Goal: Obtain resource: Obtain resource

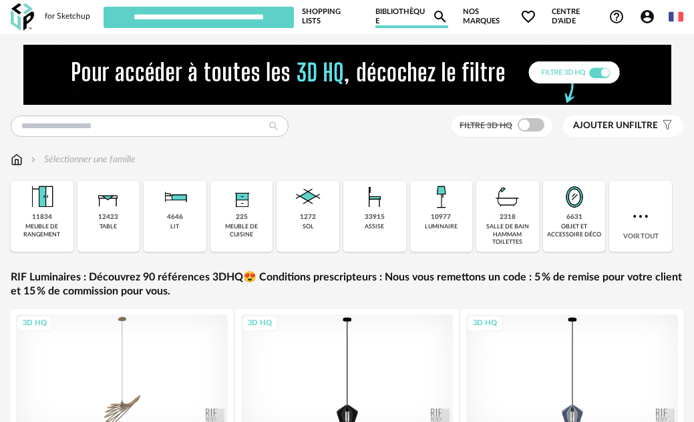
click at [480, 21] on span "Nos marques Heart Outline icon" at bounding box center [500, 16] width 74 height 23
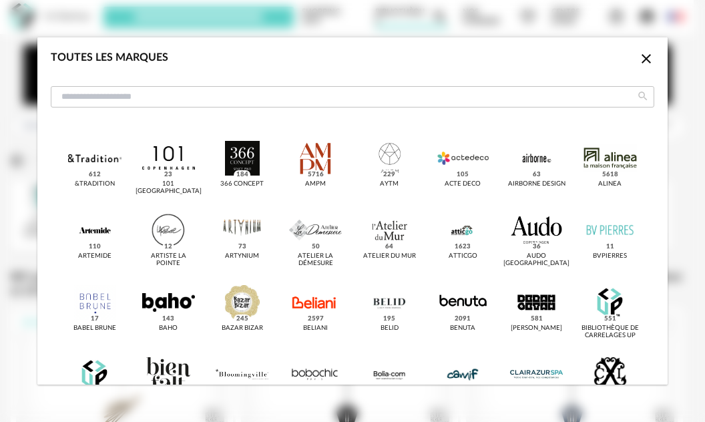
click at [639, 59] on icon "Close icon" at bounding box center [647, 59] width 16 height 16
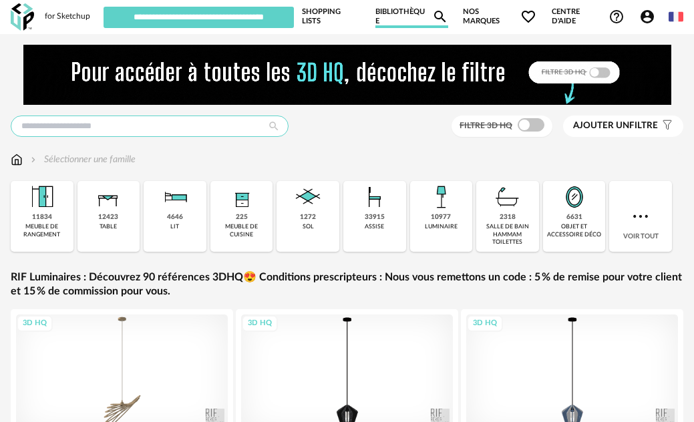
click at [153, 134] on input "text" at bounding box center [150, 126] width 278 height 21
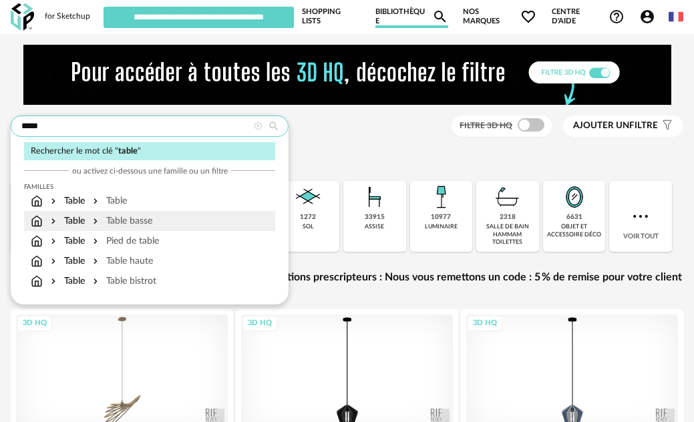
type input "*****"
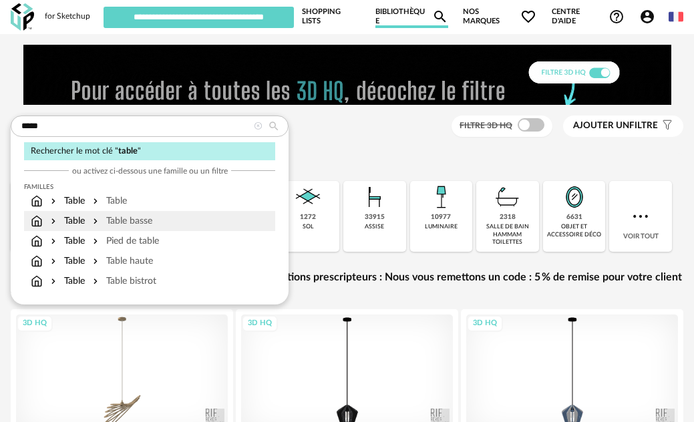
click at [113, 216] on div "Table basse" at bounding box center [121, 220] width 62 height 13
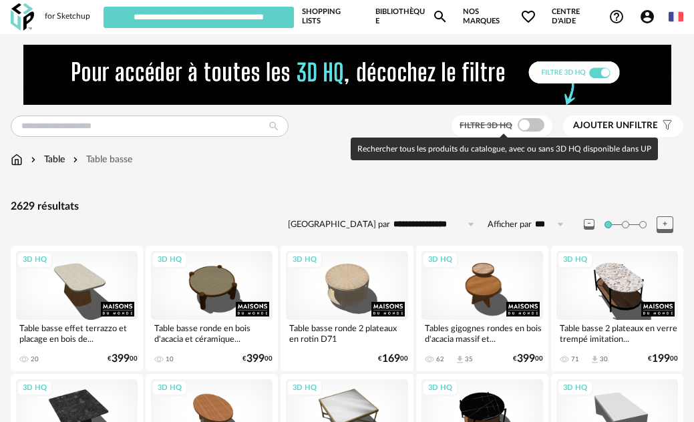
click at [537, 123] on span at bounding box center [531, 124] width 27 height 13
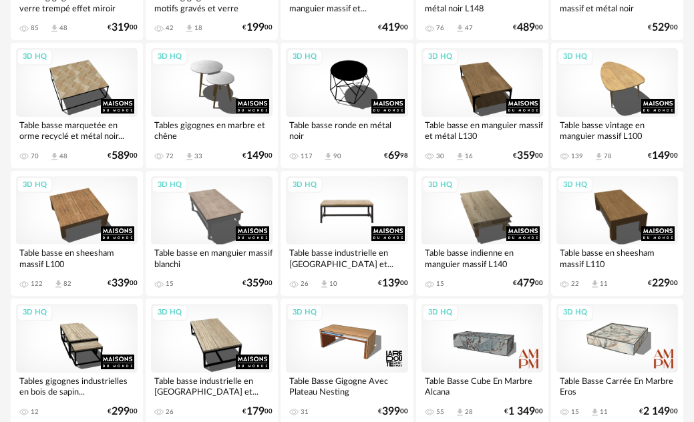
scroll to position [1403, 0]
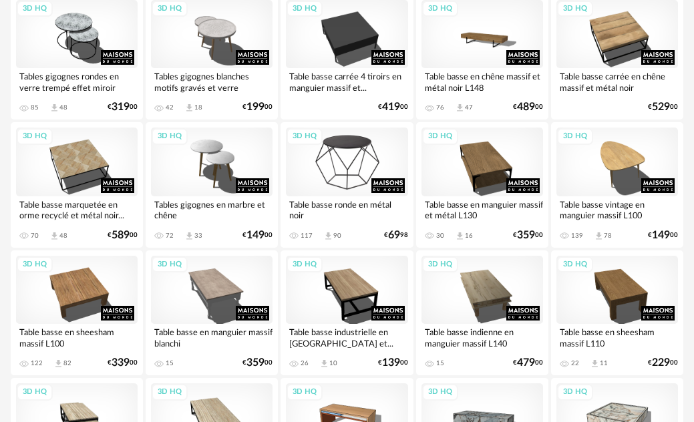
click at [355, 140] on div "3D HQ" at bounding box center [347, 162] width 122 height 68
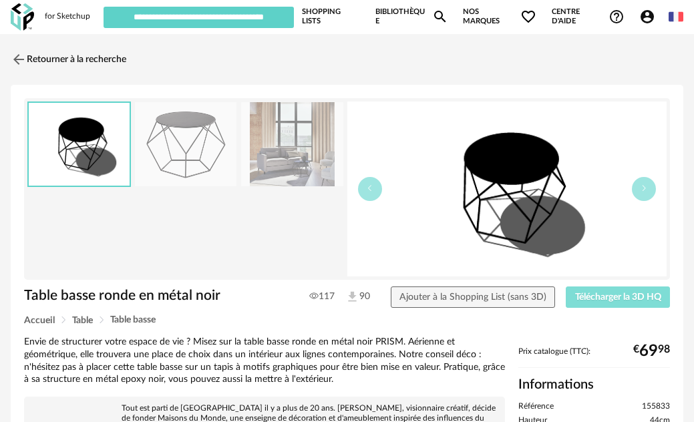
click at [616, 293] on span "Télécharger la 3D HQ" at bounding box center [618, 297] width 86 height 9
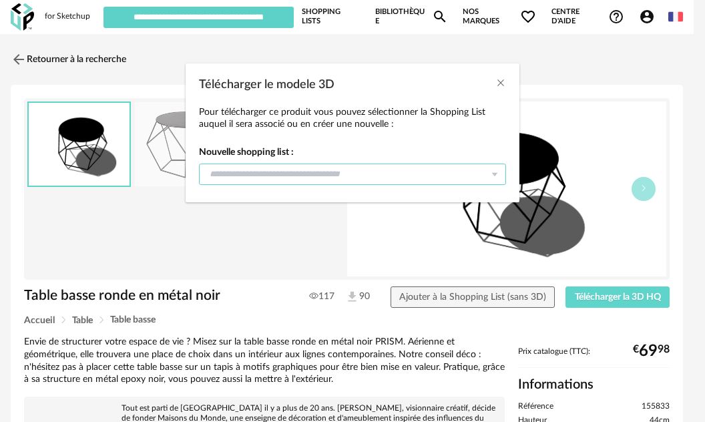
click at [443, 175] on input "Télécharger le modele 3D" at bounding box center [352, 174] width 307 height 21
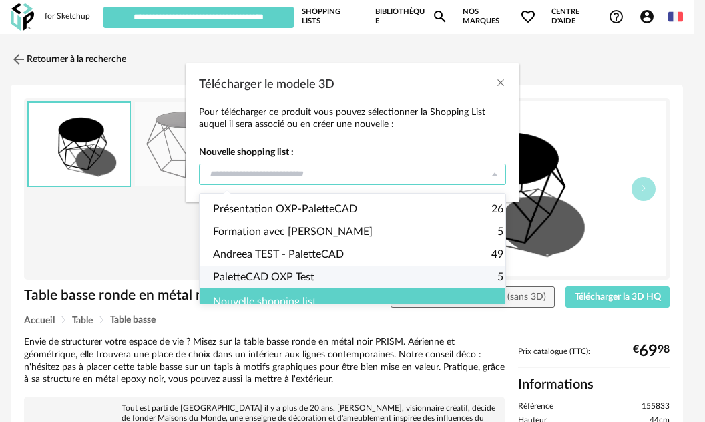
click at [262, 297] on div "Nouvelle shopping list" at bounding box center [358, 302] width 317 height 27
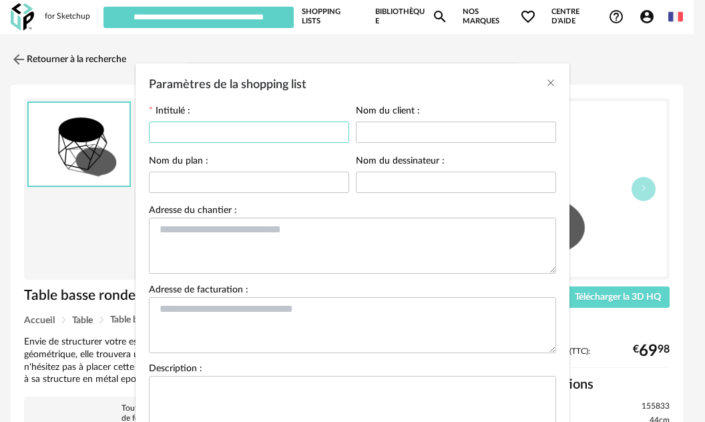
click at [323, 126] on input "Paramètres de la shopping list" at bounding box center [249, 132] width 200 height 21
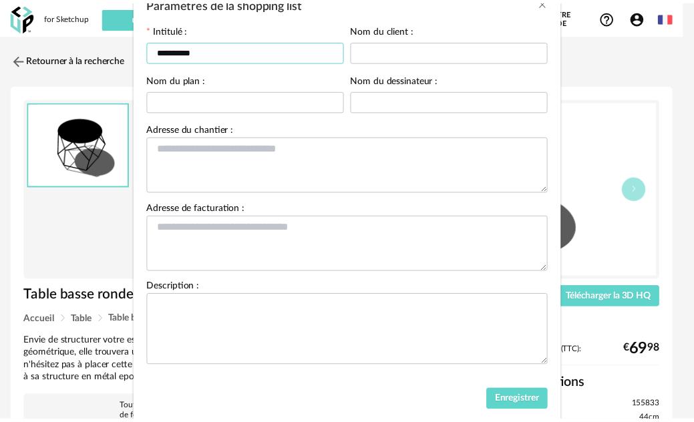
scroll to position [118, 0]
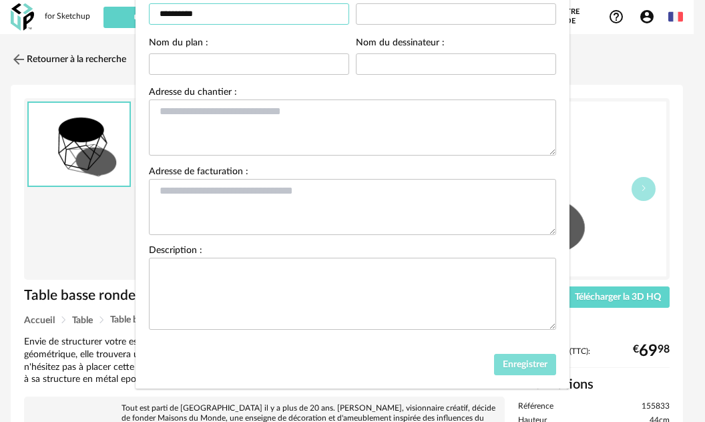
type input "**********"
click at [534, 361] on span "Enregistrer" at bounding box center [525, 364] width 45 height 9
type input "**********"
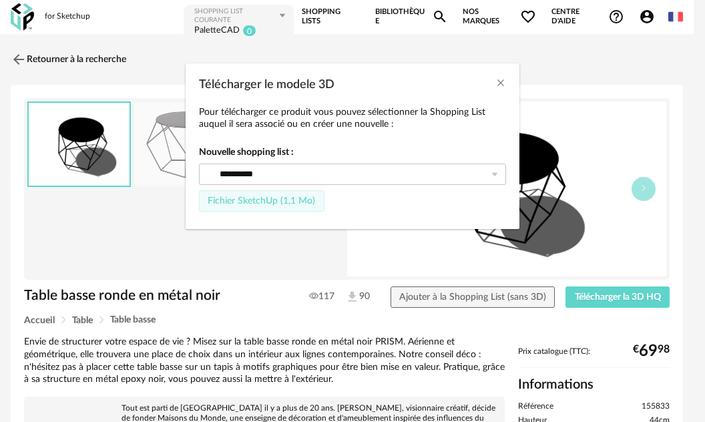
click at [282, 200] on span "Fichier SketchUp (1,1 Mo)" at bounding box center [262, 200] width 108 height 9
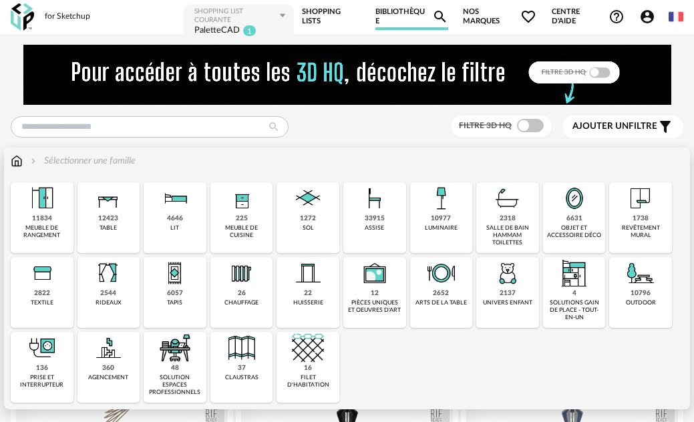
click at [381, 214] on div "33915" at bounding box center [375, 218] width 20 height 9
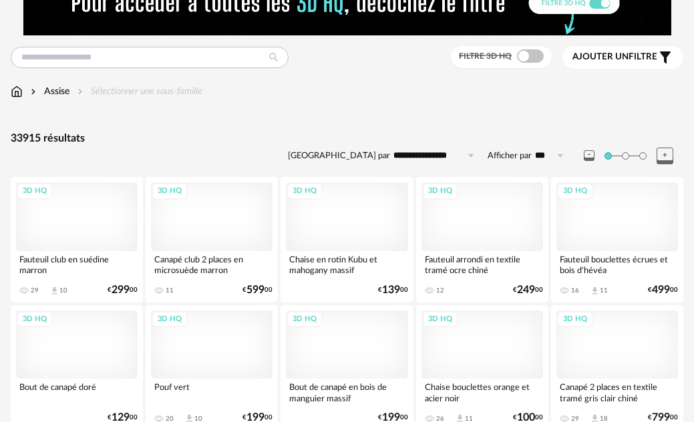
scroll to position [67, 0]
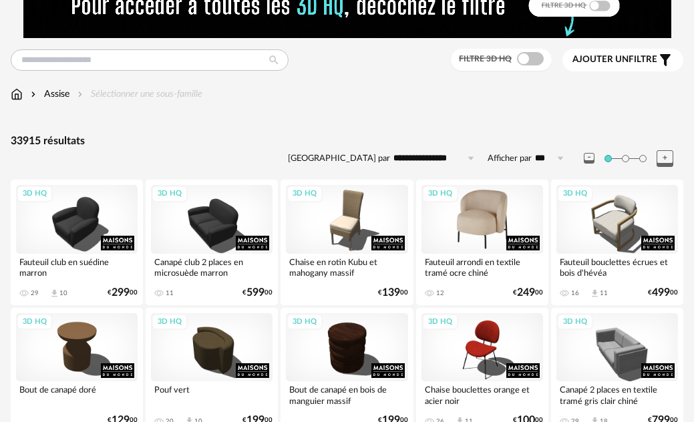
click at [491, 213] on div "3D HQ" at bounding box center [482, 219] width 122 height 68
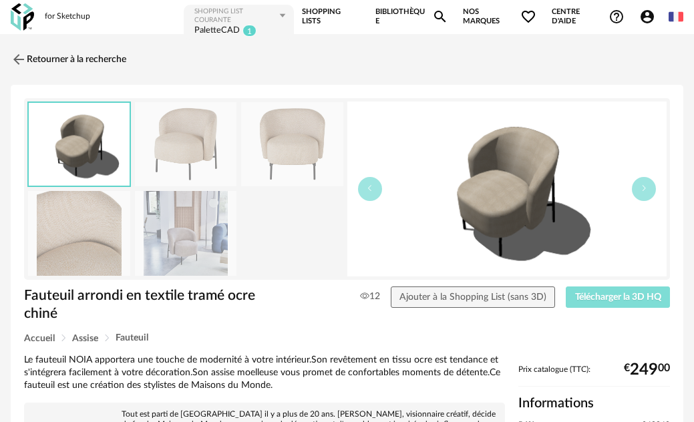
click at [592, 287] on button "Télécharger la 3D HQ" at bounding box center [618, 297] width 104 height 21
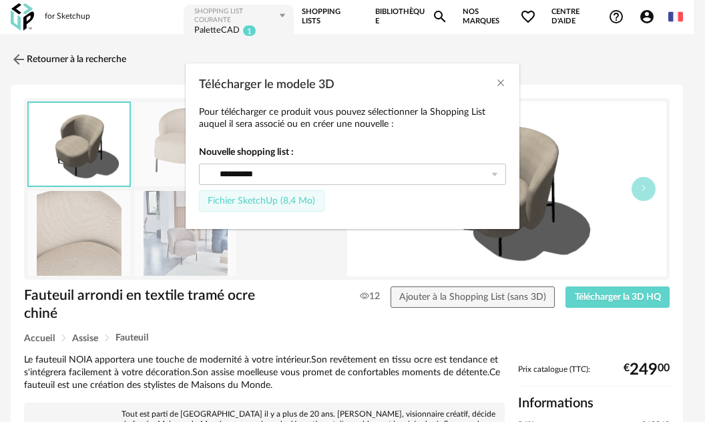
click at [260, 200] on span "Fichier SketchUp (8,4 Mo)" at bounding box center [262, 200] width 108 height 9
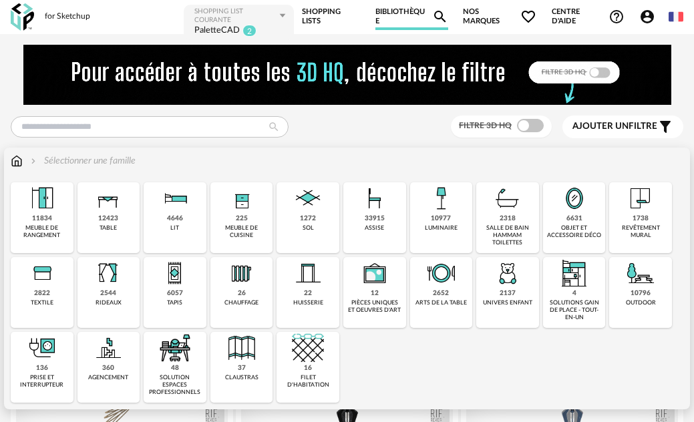
click at [631, 227] on div "revêtement mural" at bounding box center [640, 231] width 55 height 15
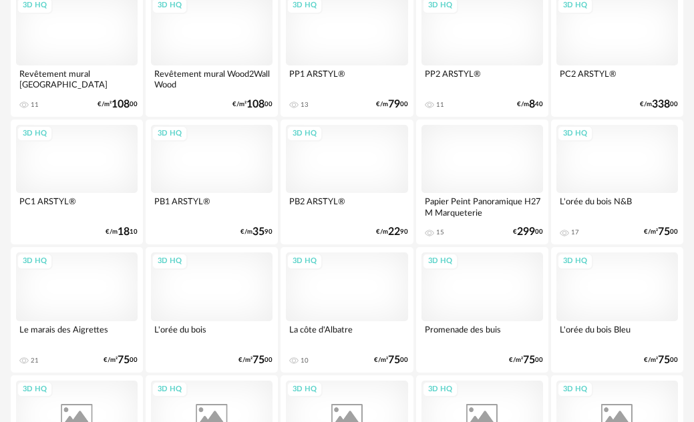
scroll to position [1737, 0]
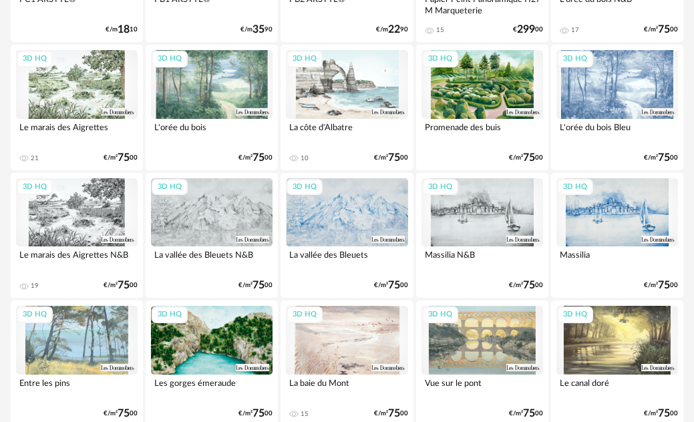
click at [219, 76] on div "3D HQ" at bounding box center [212, 84] width 122 height 68
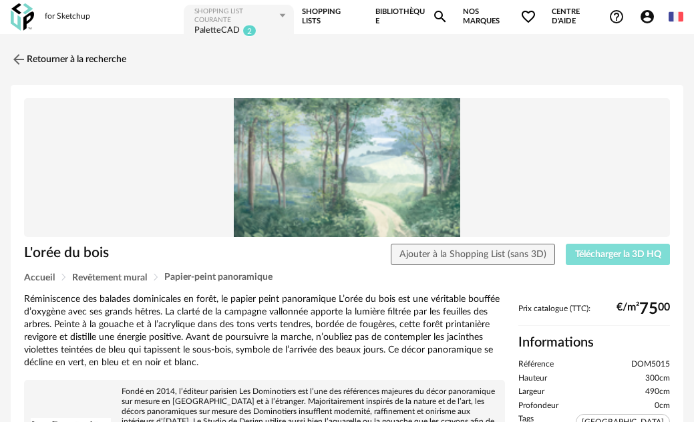
click at [586, 258] on span "Télécharger la 3D HQ" at bounding box center [618, 254] width 86 height 9
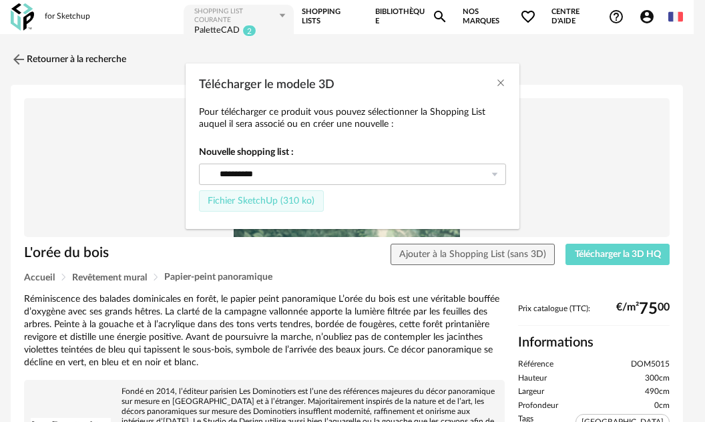
click at [299, 197] on span "Fichier SketchUp (310 ko)" at bounding box center [261, 200] width 107 height 9
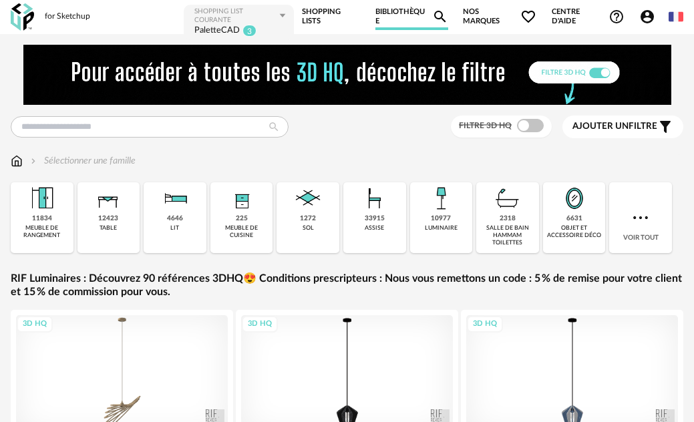
click at [299, 24] on div "**********" at bounding box center [394, 16] width 580 height 27
click at [313, 15] on link "Shopping Lists" at bounding box center [331, 16] width 59 height 27
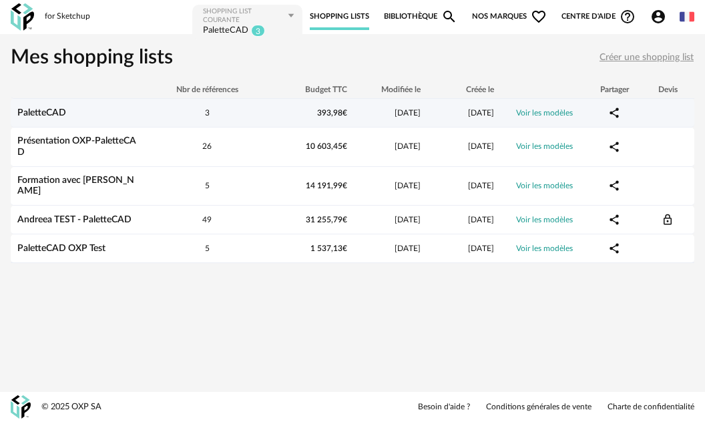
click at [50, 116] on link "PaletteCAD" at bounding box center [41, 112] width 49 height 9
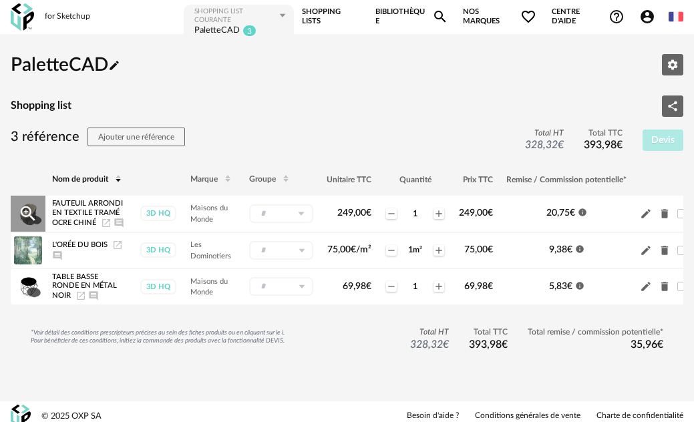
click at [29, 209] on icon "Magnify Plus Outline icon" at bounding box center [28, 213] width 15 height 15
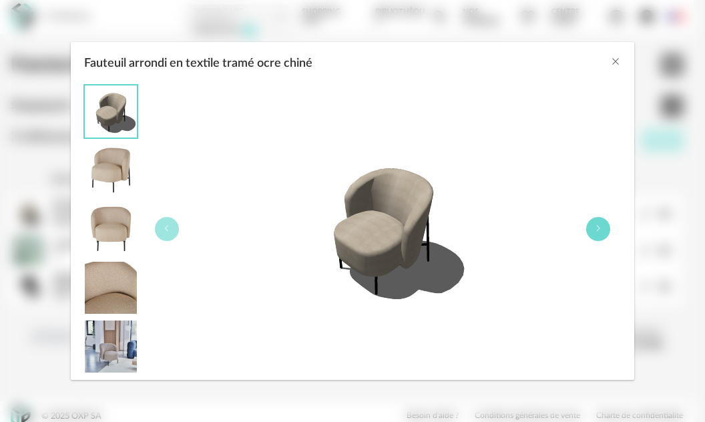
click at [603, 232] on button "Fauteuil arrondi en textile tramé ocre chiné" at bounding box center [598, 229] width 24 height 24
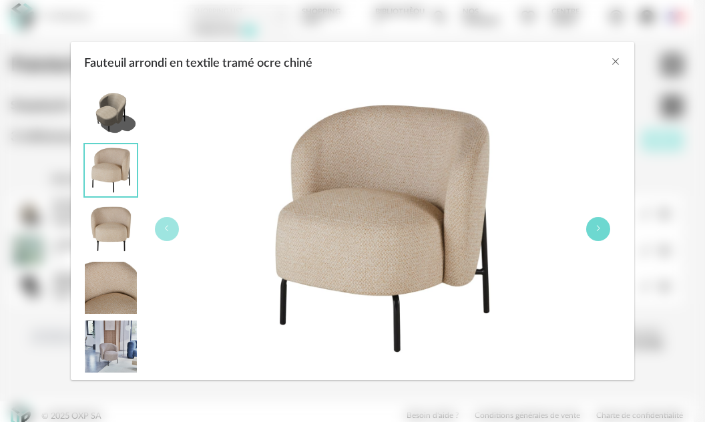
click at [603, 232] on button "Fauteuil arrondi en textile tramé ocre chiné" at bounding box center [598, 229] width 24 height 24
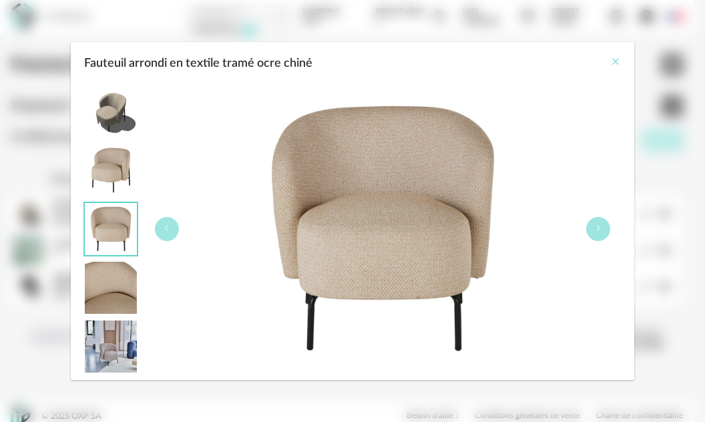
click at [616, 63] on icon "Close" at bounding box center [615, 61] width 11 height 11
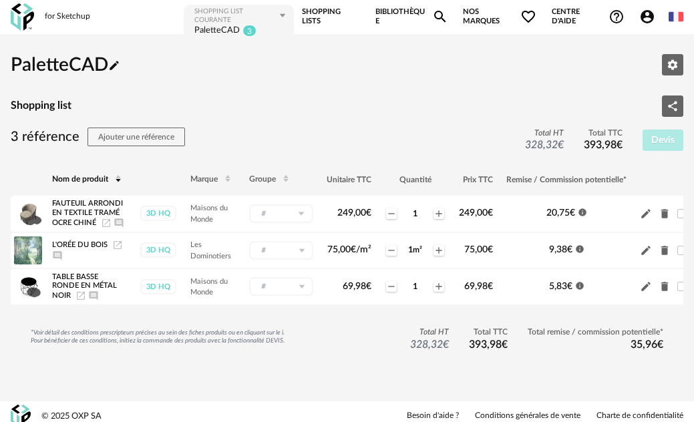
click at [200, 341] on div "*Voir détail des conditions prescripteurs précises au sein des fiches produits …" at bounding box center [158, 337] width 254 height 17
click at [23, 19] on img at bounding box center [22, 16] width 23 height 27
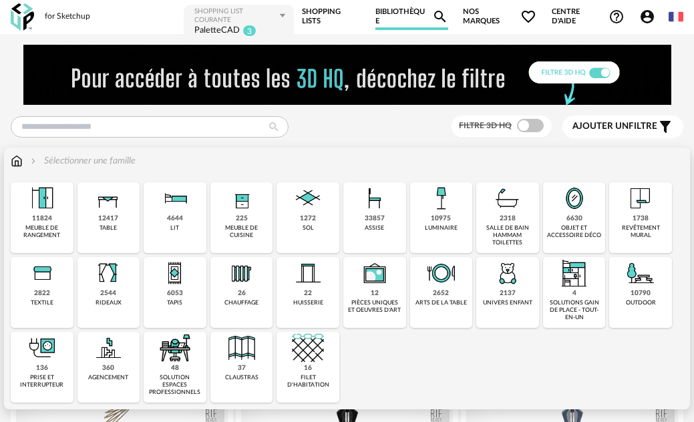
click at [372, 231] on div "assise" at bounding box center [374, 227] width 19 height 7
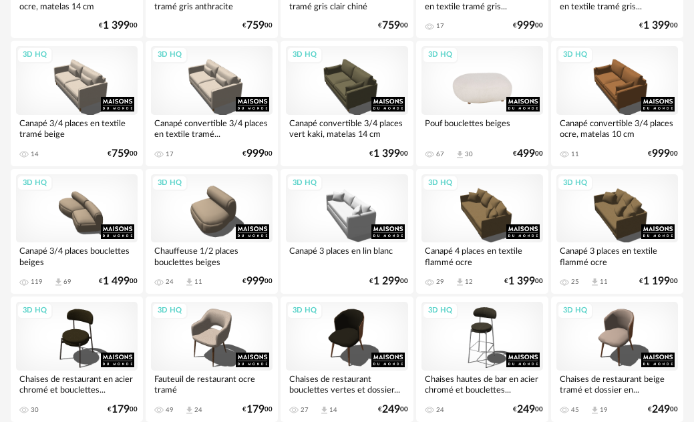
scroll to position [1269, 0]
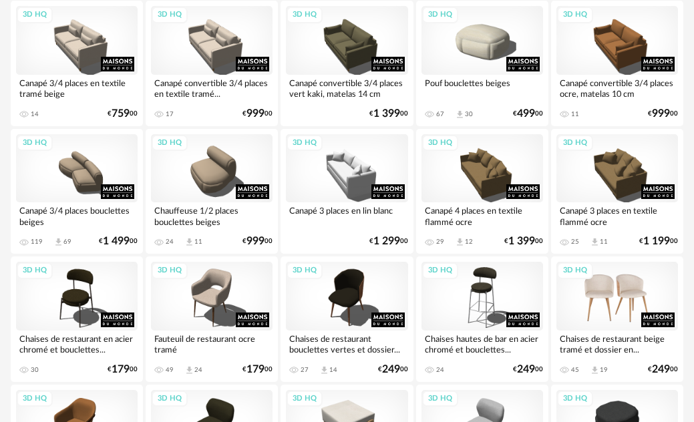
click at [600, 289] on div "3D HQ" at bounding box center [617, 296] width 122 height 68
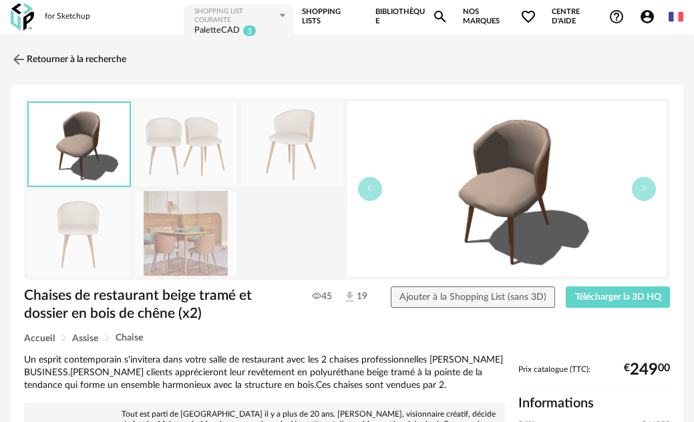
click at [309, 13] on link "Shopping Lists" at bounding box center [331, 16] width 59 height 27
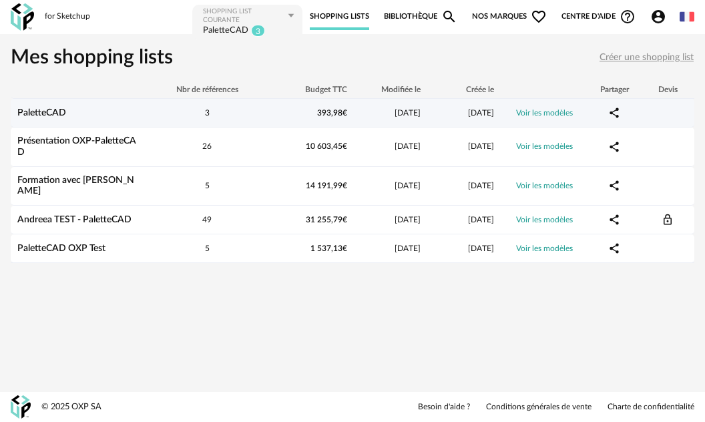
click at [45, 110] on link "PaletteCAD" at bounding box center [41, 112] width 49 height 9
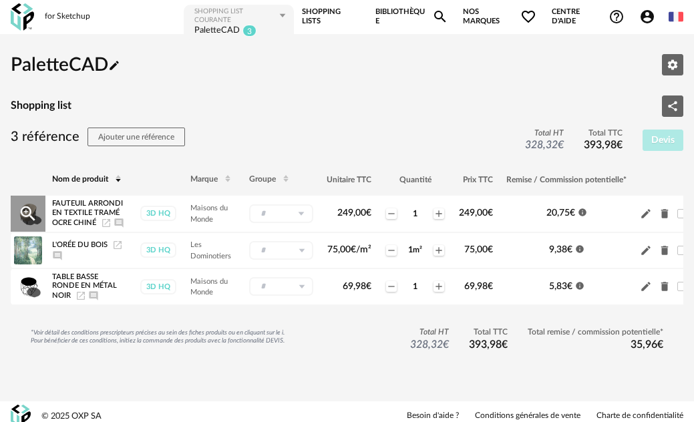
click at [306, 214] on icon at bounding box center [301, 213] width 17 height 19
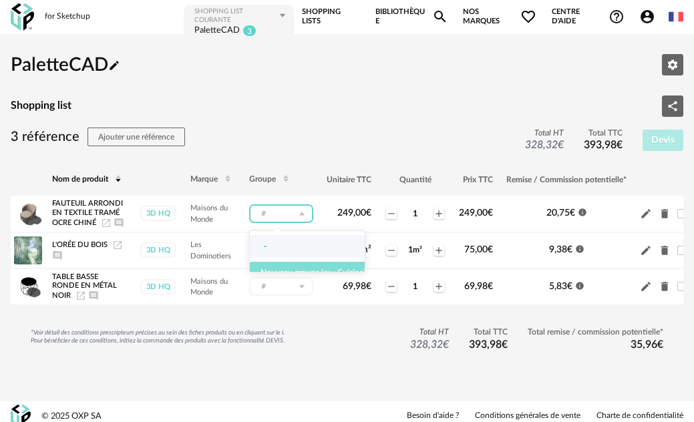
click at [299, 275] on span "Nouveau groupe (ex.: Cuisine)" at bounding box center [312, 272] width 105 height 8
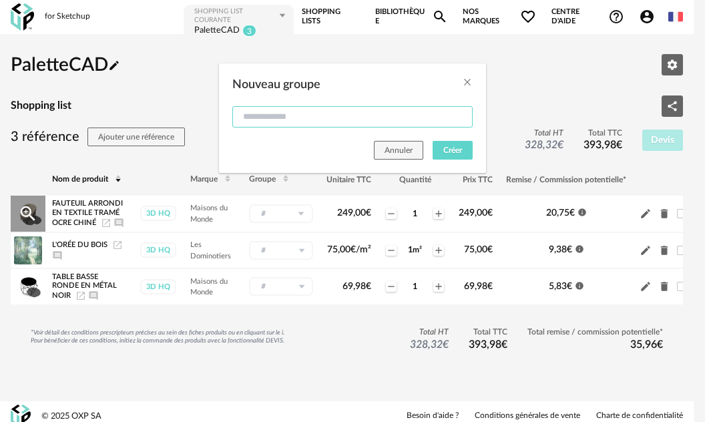
click at [289, 116] on input "Nouveau groupe" at bounding box center [352, 116] width 240 height 21
type input "**********"
click at [448, 148] on span "Créer" at bounding box center [452, 150] width 19 height 8
type input "**********"
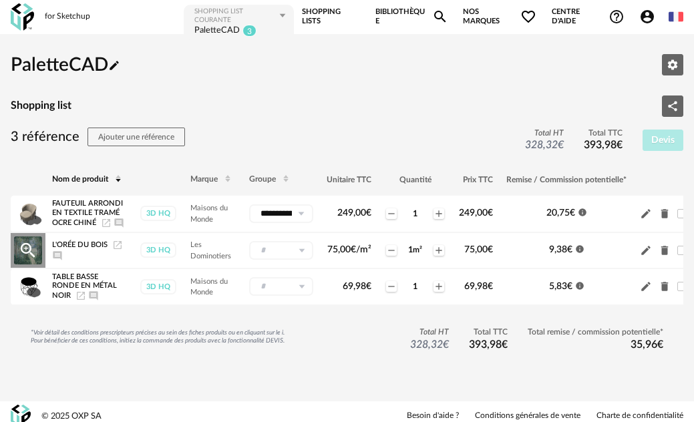
click at [300, 248] on icon at bounding box center [301, 250] width 17 height 19
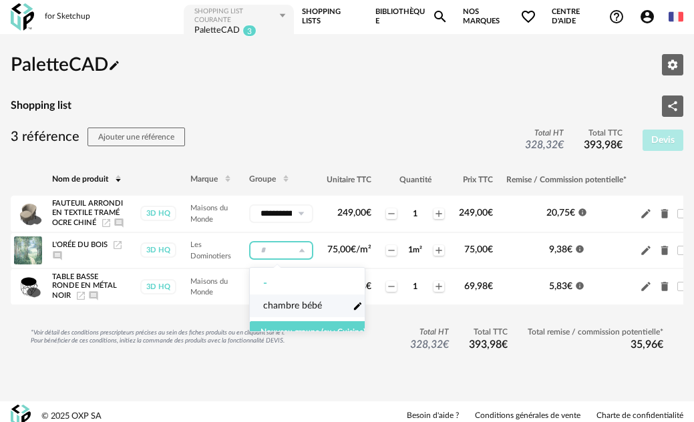
click at [278, 311] on span "chambre bébé" at bounding box center [292, 305] width 59 height 13
type input "**********"
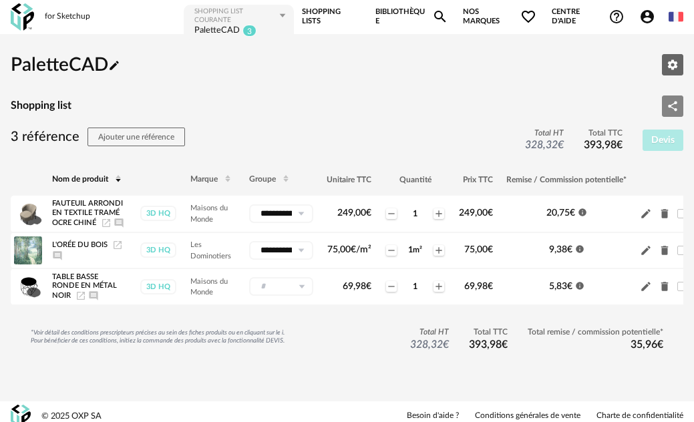
click at [670, 105] on icon "Share Variant icon" at bounding box center [672, 106] width 9 height 10
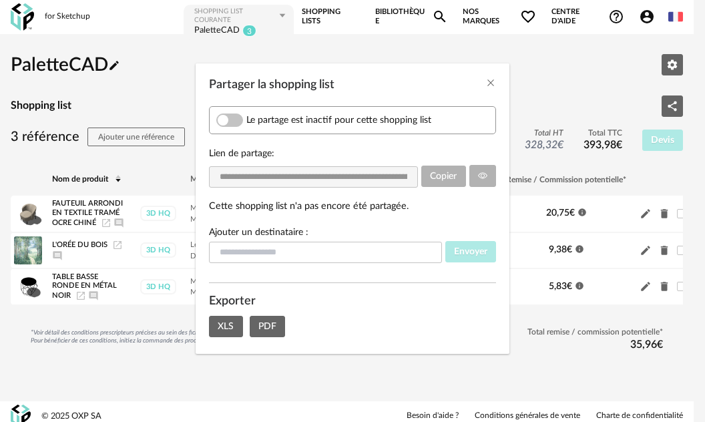
click at [236, 119] on span "Partager la shopping list" at bounding box center [229, 120] width 27 height 13
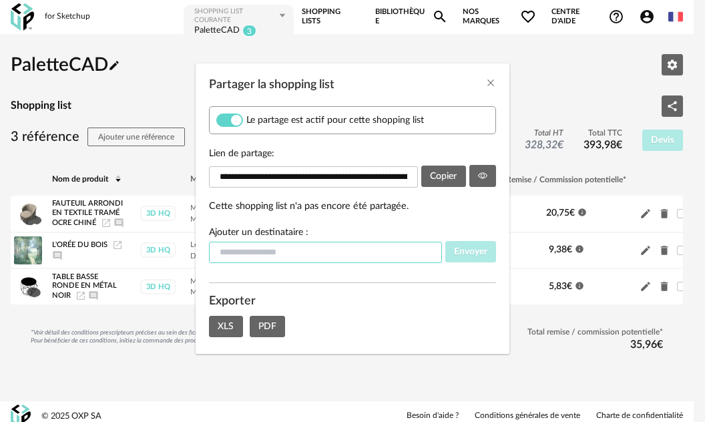
click at [324, 262] on input "Partager la shopping list" at bounding box center [325, 252] width 233 height 21
type input "**********"
click at [474, 253] on span "Envoyer" at bounding box center [470, 251] width 33 height 9
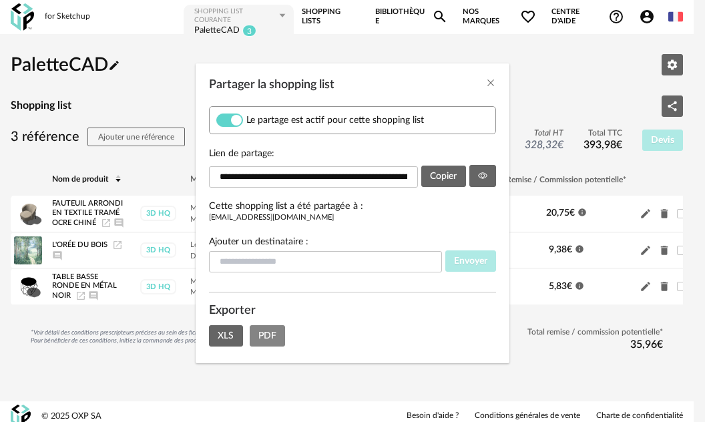
click at [258, 337] on span "PDF" at bounding box center [267, 335] width 18 height 9
